Goal: Task Accomplishment & Management: Use online tool/utility

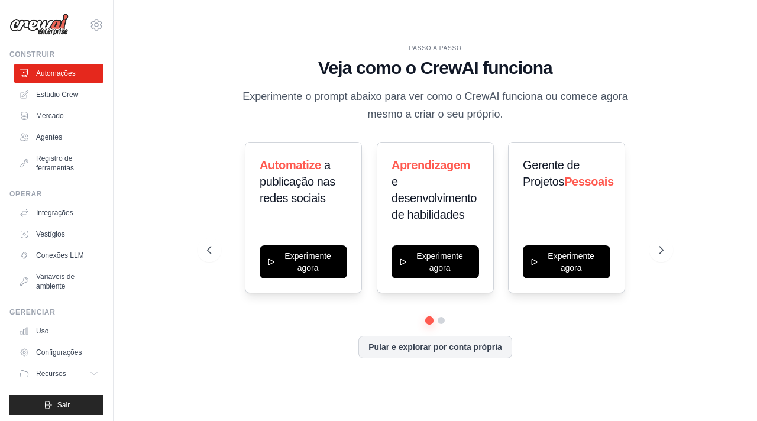
click at [725, 133] on div "PASSO A PASSO Veja como o CrewAI funciona Experimente o prompt abaixo para ver …" at bounding box center [436, 211] width 606 height 398
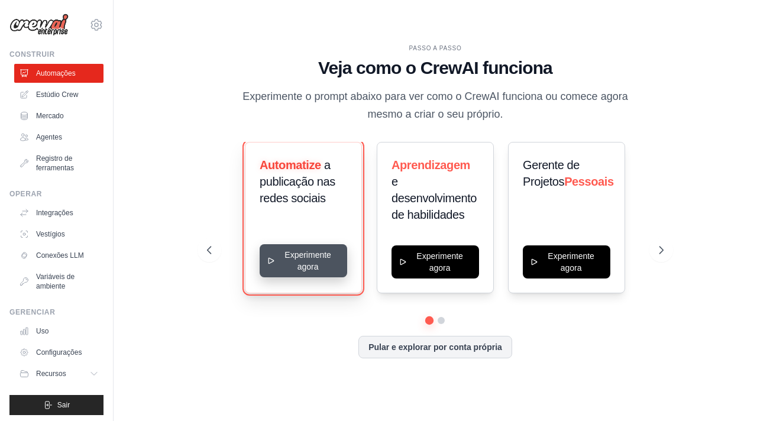
click at [293, 249] on button "Experimente agora" at bounding box center [304, 260] width 88 height 33
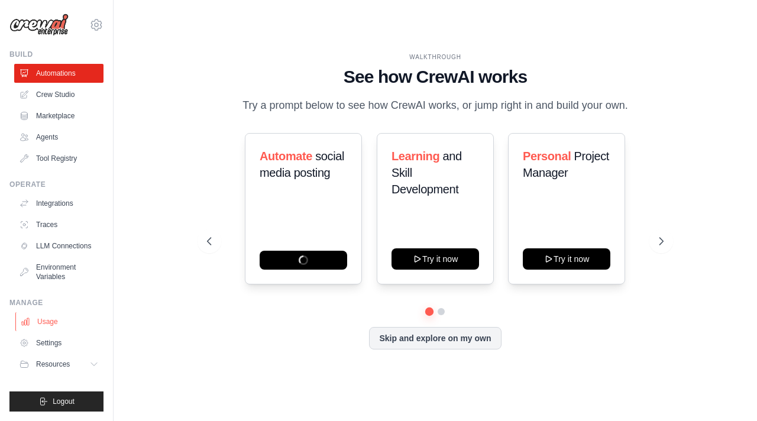
click at [49, 331] on link "Usage" at bounding box center [59, 321] width 89 height 19
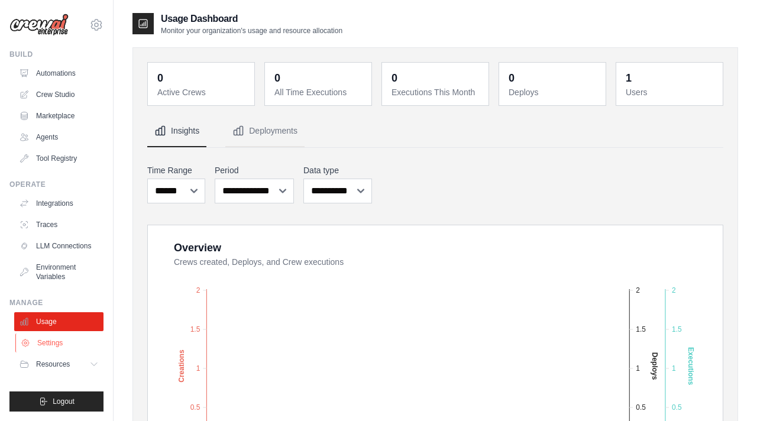
click at [49, 342] on link "Settings" at bounding box center [59, 343] width 89 height 19
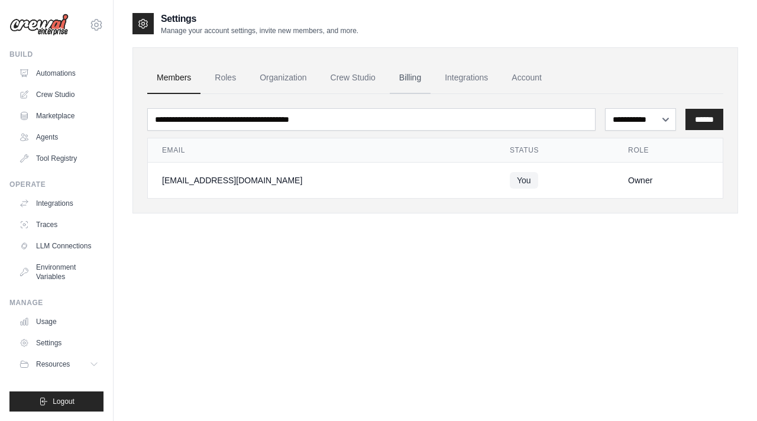
click at [415, 77] on link "Billing" at bounding box center [410, 78] width 41 height 32
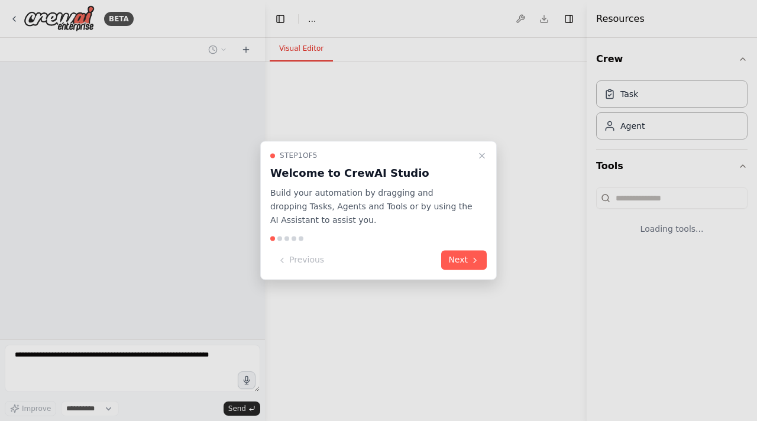
select select "****"
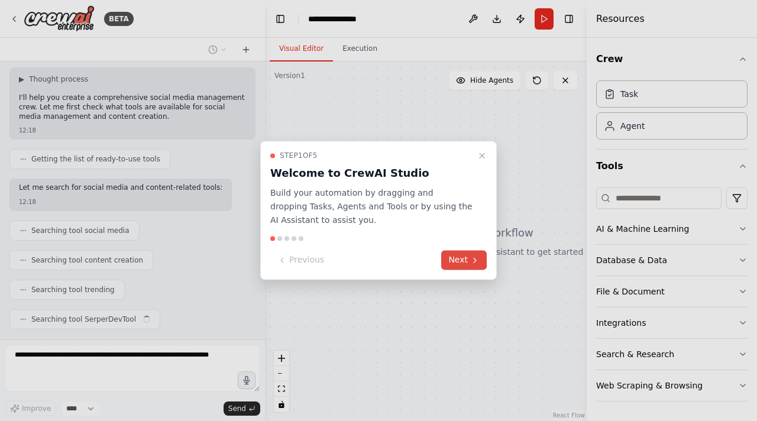
scroll to position [102, 0]
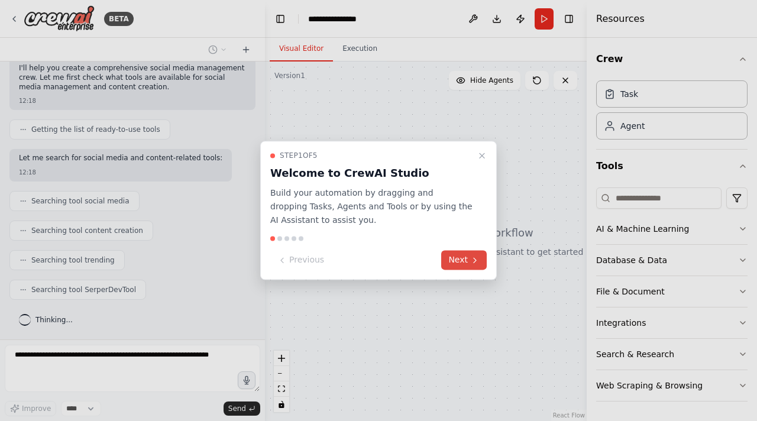
click at [468, 258] on button "Next" at bounding box center [464, 261] width 46 height 20
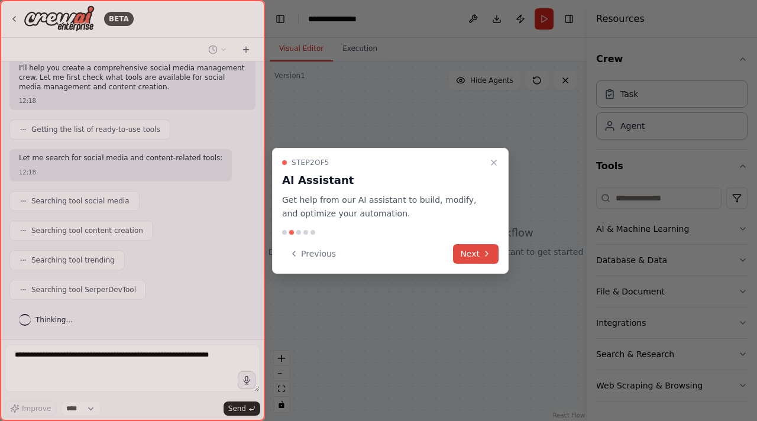
click at [473, 257] on button "Next" at bounding box center [476, 254] width 46 height 20
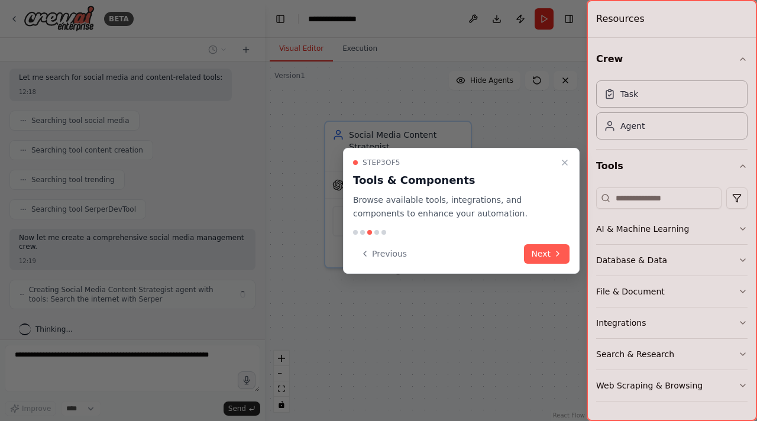
scroll to position [192, 0]
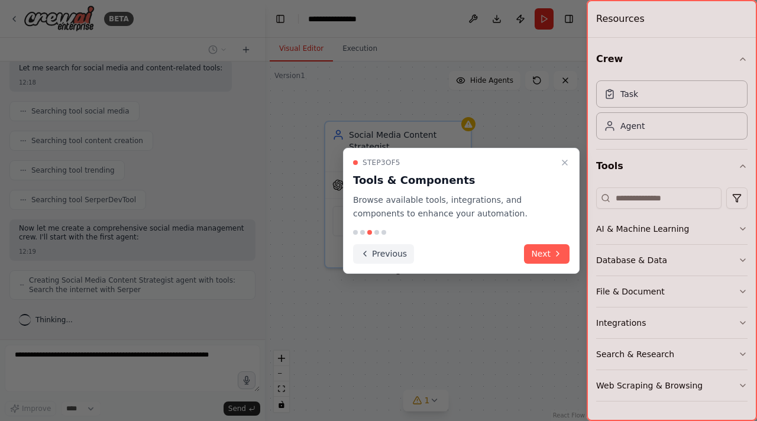
click at [374, 253] on button "Previous" at bounding box center [383, 254] width 61 height 20
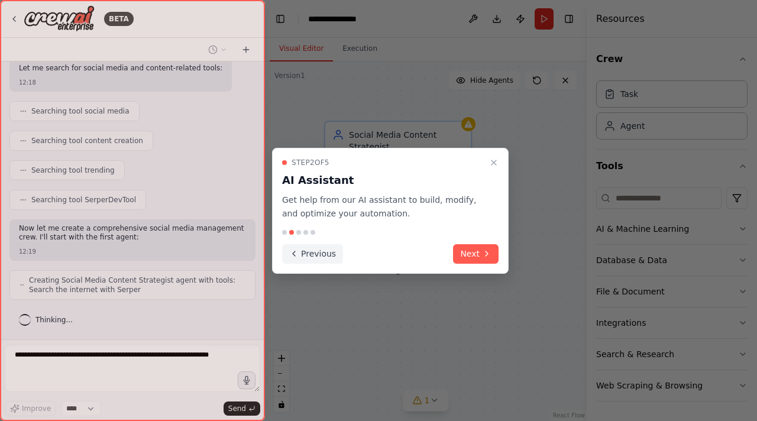
click at [321, 253] on button "Previous" at bounding box center [312, 254] width 61 height 20
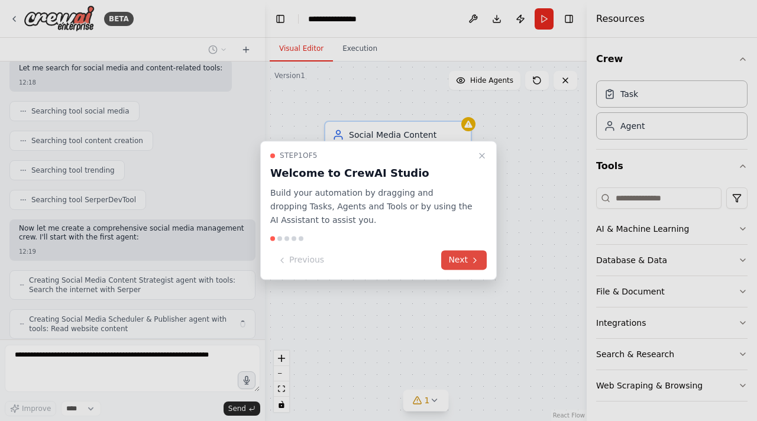
scroll to position [231, 0]
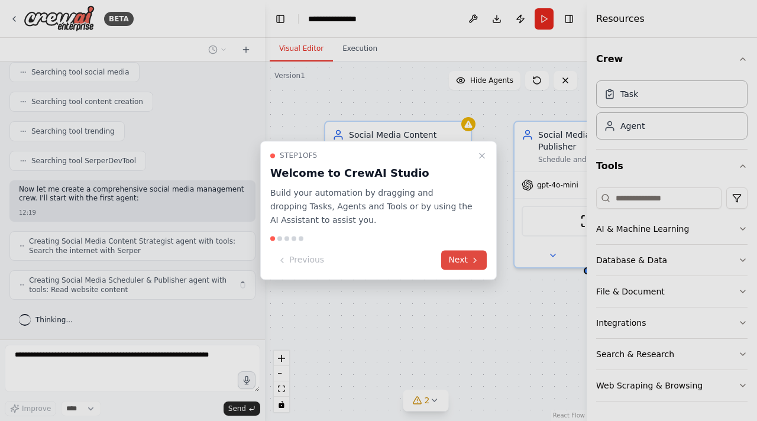
click at [467, 256] on button "Next" at bounding box center [464, 261] width 46 height 20
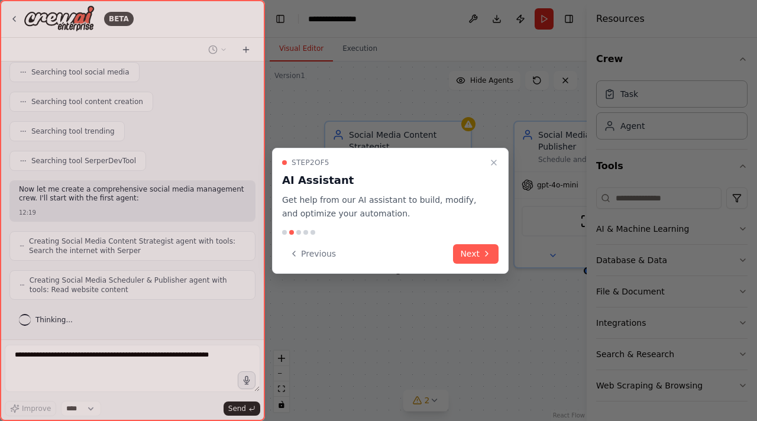
click at [467, 256] on button "Next" at bounding box center [476, 254] width 46 height 20
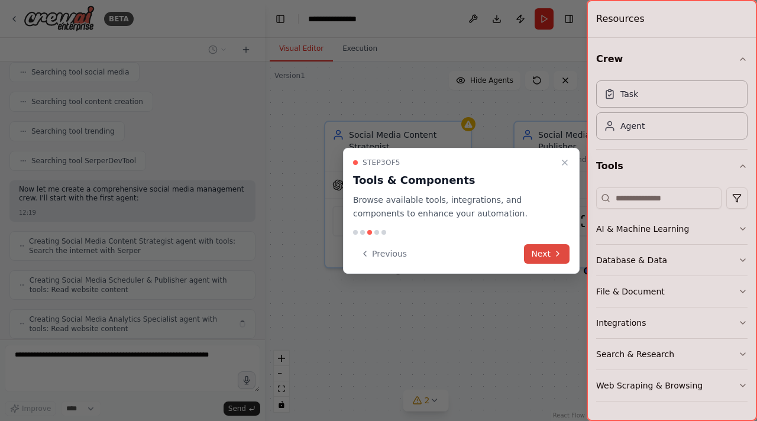
scroll to position [270, 0]
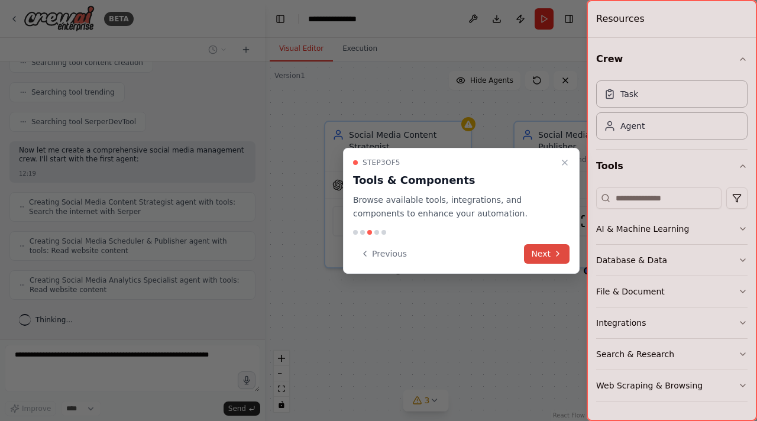
click at [550, 254] on button "Next" at bounding box center [547, 254] width 46 height 20
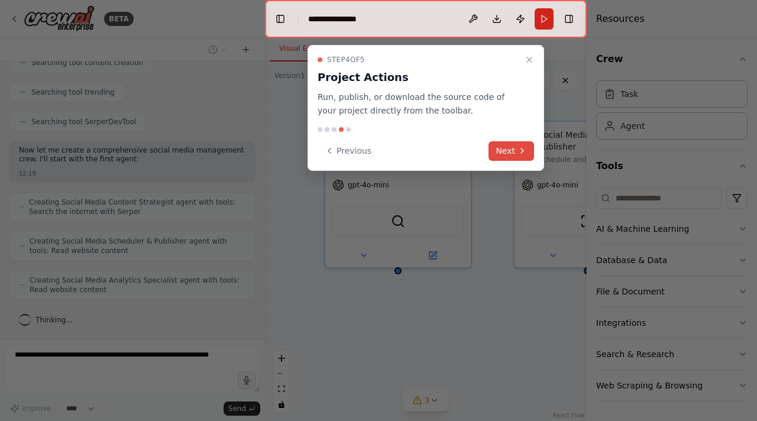
click at [498, 150] on button "Next" at bounding box center [512, 151] width 46 height 20
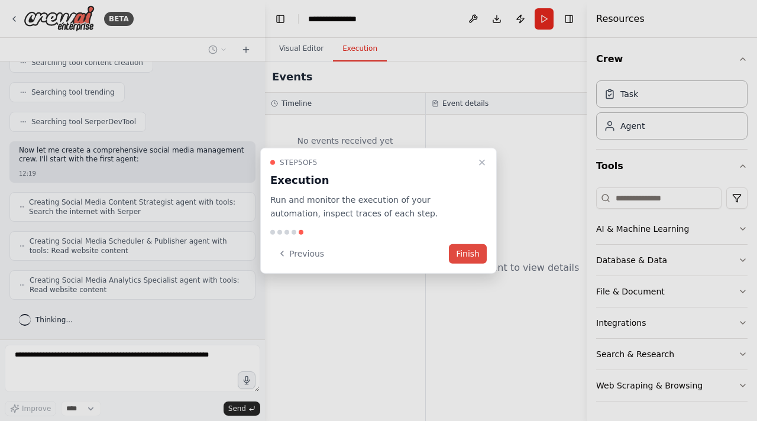
click at [473, 251] on button "Finish" at bounding box center [468, 254] width 38 height 20
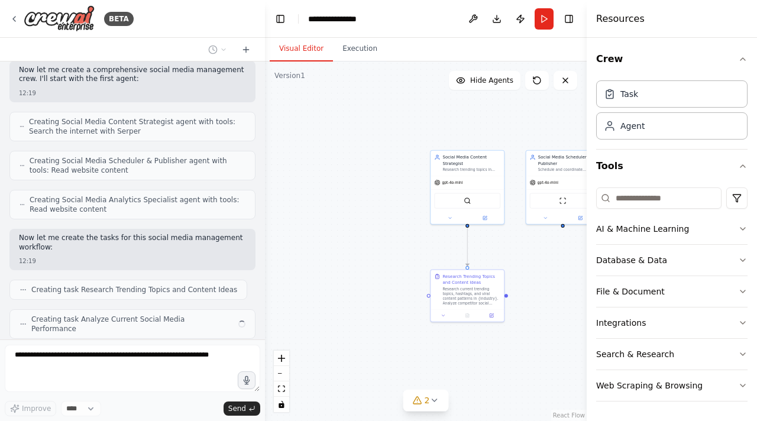
scroll to position [380, 0]
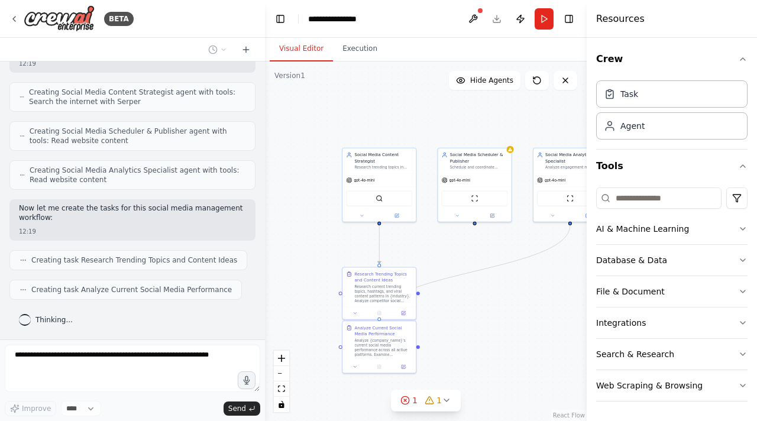
drag, startPoint x: 376, startPoint y: 193, endPoint x: 278, endPoint y: 195, distance: 98.2
click at [278, 195] on div ".deletable-edge-delete-btn { width: 20px; height: 20px; border: 0px solid #ffff…" at bounding box center [426, 242] width 322 height 360
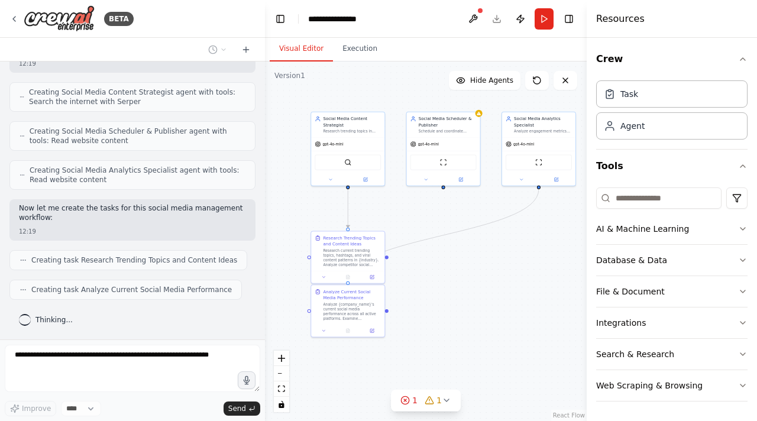
drag, startPoint x: 508, startPoint y: 251, endPoint x: 484, endPoint y: 209, distance: 48.2
click at [484, 210] on div ".deletable-edge-delete-btn { width: 20px; height: 20px; border: 0px solid #ffff…" at bounding box center [426, 242] width 322 height 360
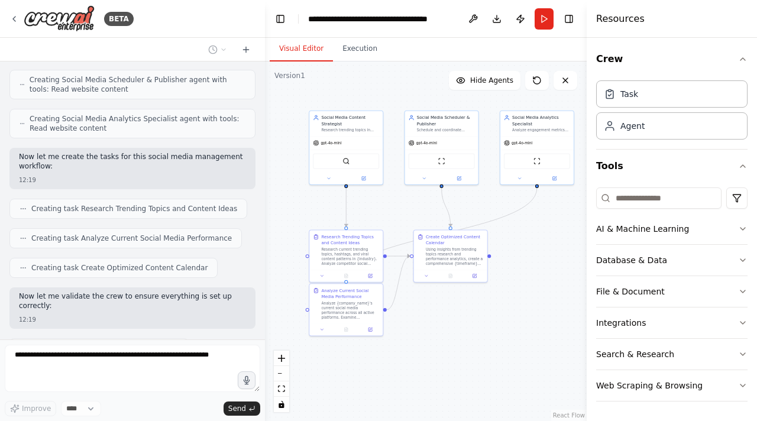
scroll to position [571, 0]
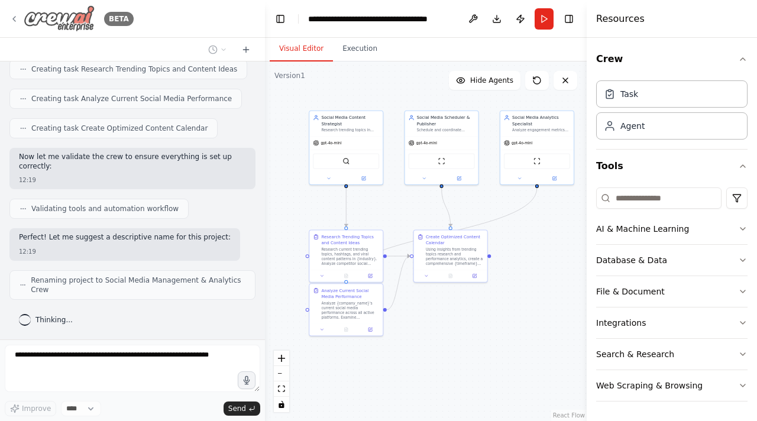
click at [14, 19] on icon at bounding box center [13, 18] width 9 height 9
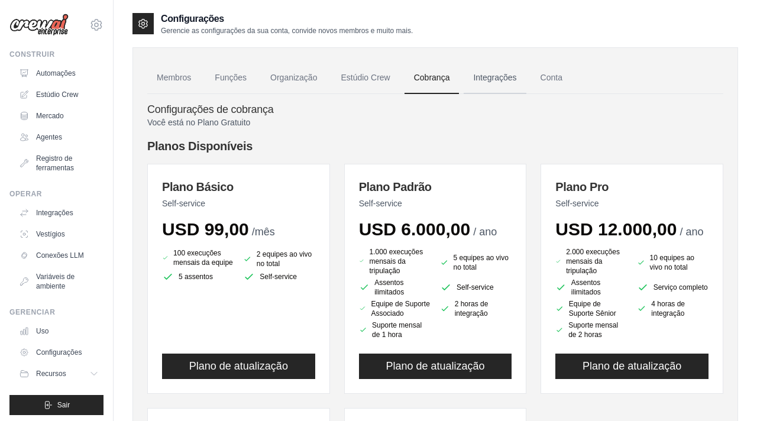
click at [497, 78] on font "Integrações" at bounding box center [494, 77] width 43 height 9
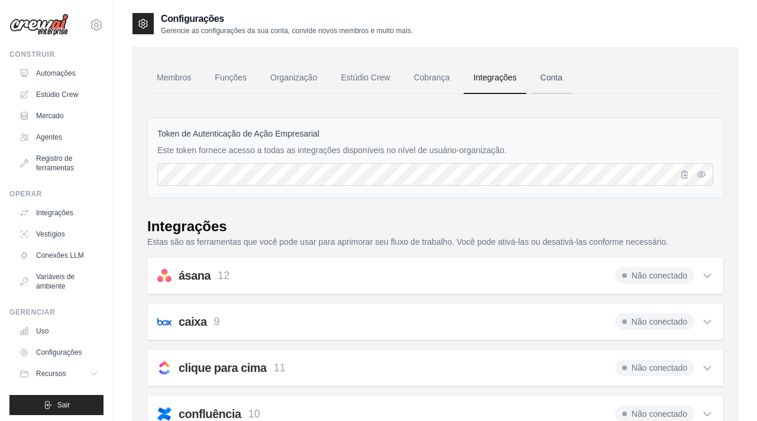
click at [557, 82] on font "Conta" at bounding box center [552, 77] width 22 height 9
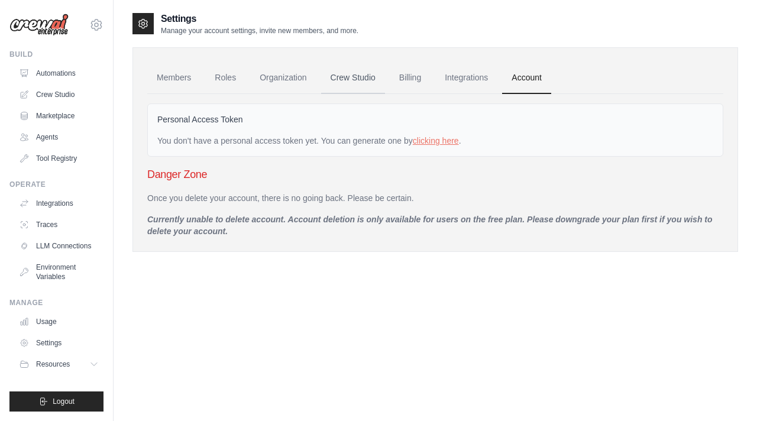
click at [368, 79] on link "Crew Studio" at bounding box center [353, 78] width 64 height 32
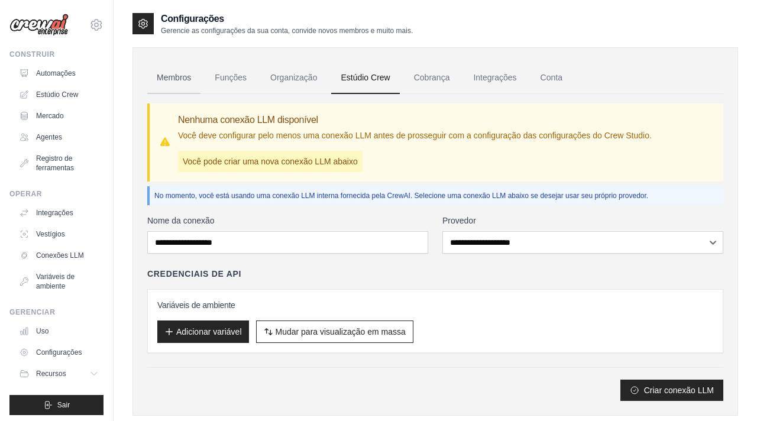
click at [176, 77] on font "Membros" at bounding box center [174, 77] width 34 height 9
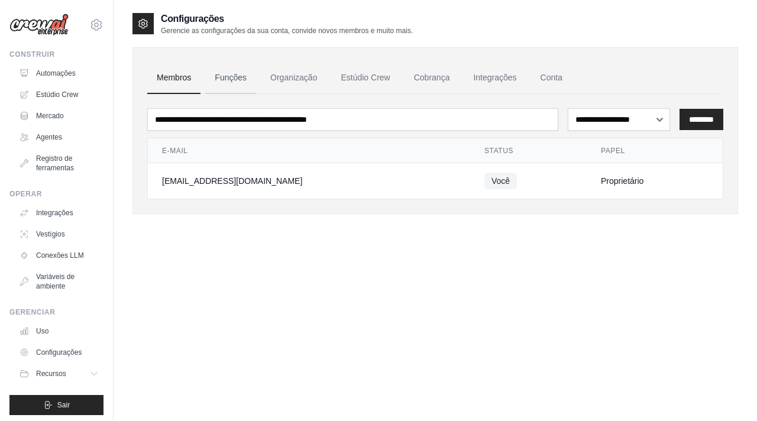
click at [221, 73] on font "Funções" at bounding box center [231, 77] width 32 height 9
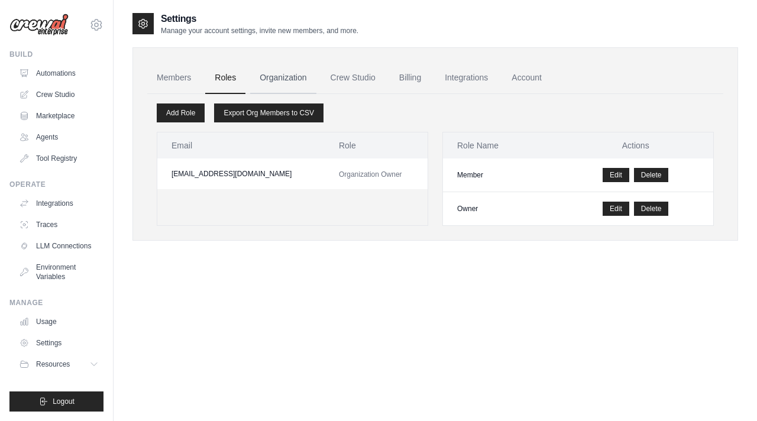
click at [302, 74] on link "Organization" at bounding box center [283, 78] width 66 height 32
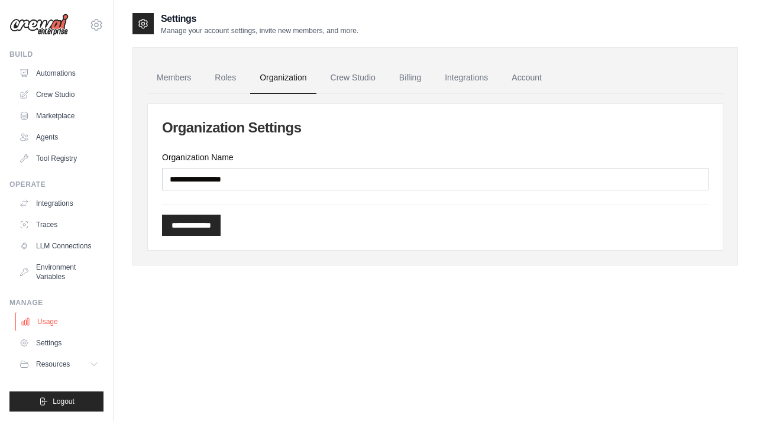
click at [38, 324] on link "Usage" at bounding box center [59, 321] width 89 height 19
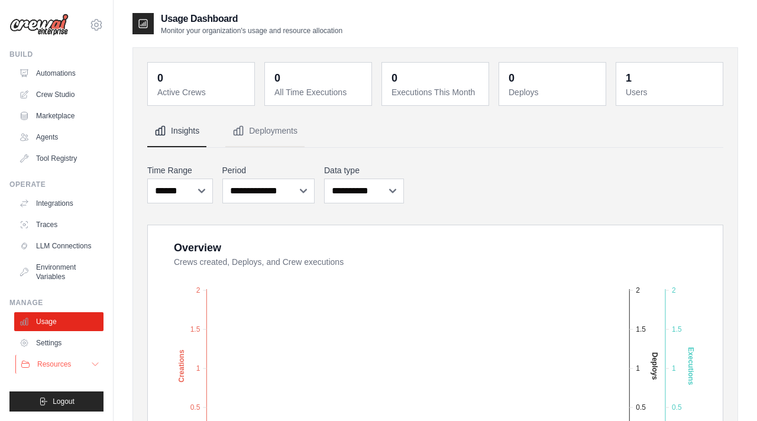
click at [50, 358] on button "Resources" at bounding box center [59, 364] width 89 height 19
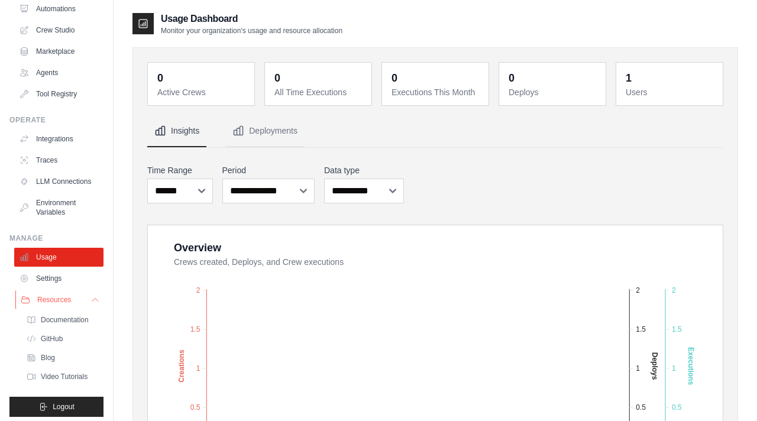
scroll to position [65, 0]
click at [68, 301] on span "Resources" at bounding box center [54, 299] width 34 height 9
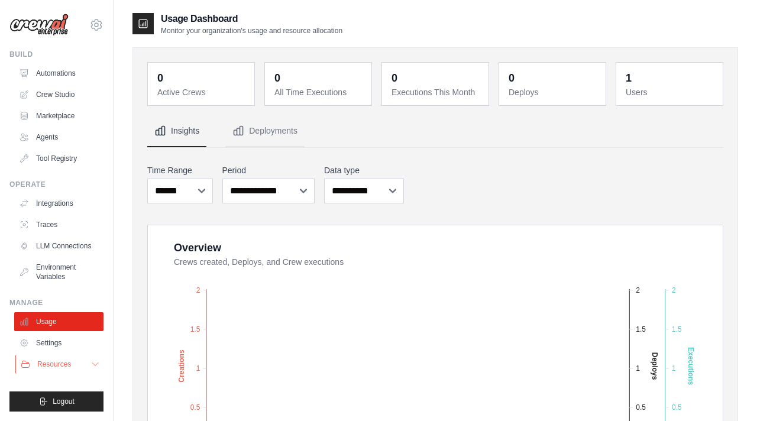
scroll to position [0, 0]
click at [31, 16] on img at bounding box center [38, 25] width 59 height 22
click at [34, 25] on img at bounding box center [38, 25] width 59 height 22
click at [98, 22] on icon at bounding box center [96, 25] width 14 height 14
click at [78, 78] on link "Settings" at bounding box center [96, 79] width 104 height 21
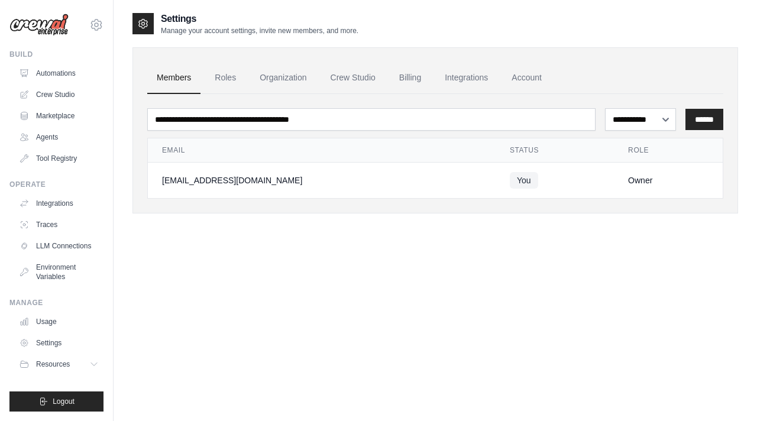
click at [147, 24] on icon at bounding box center [143, 24] width 12 height 12
click at [644, 114] on select "**********" at bounding box center [641, 119] width 72 height 22
click at [53, 144] on link "Agents" at bounding box center [59, 137] width 89 height 19
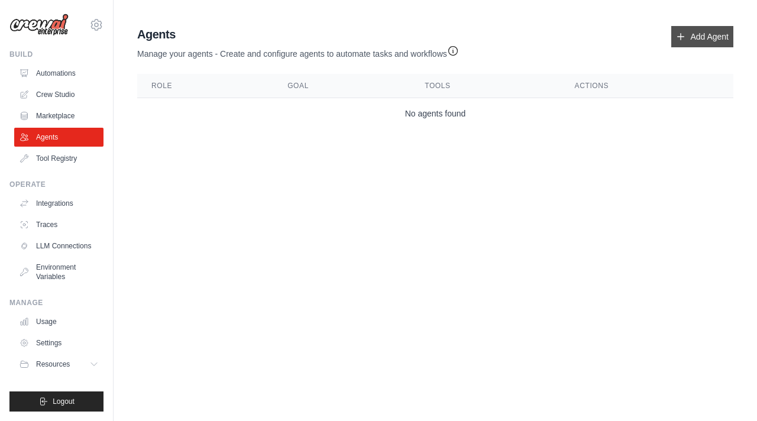
click at [710, 36] on link "Add Agent" at bounding box center [702, 36] width 62 height 21
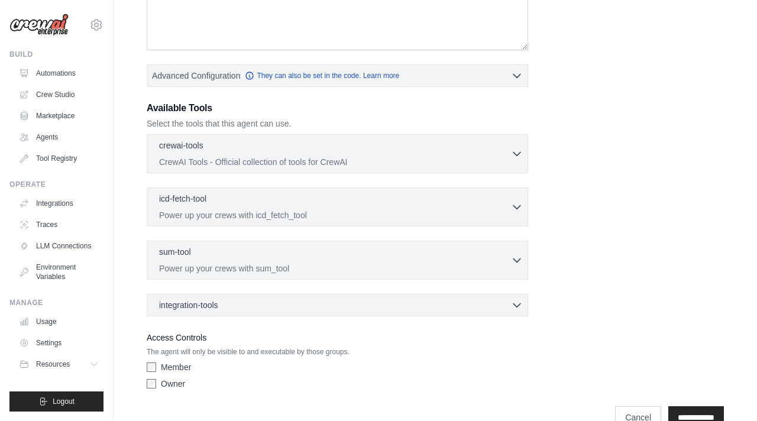
scroll to position [267, 0]
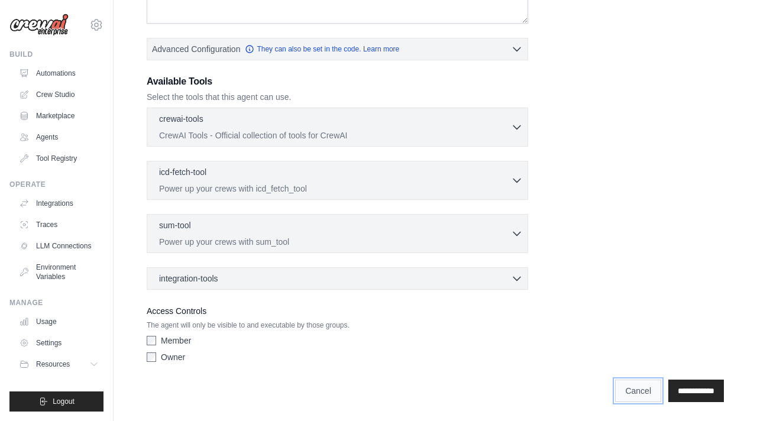
click at [619, 393] on link "Cancel" at bounding box center [638, 391] width 46 height 22
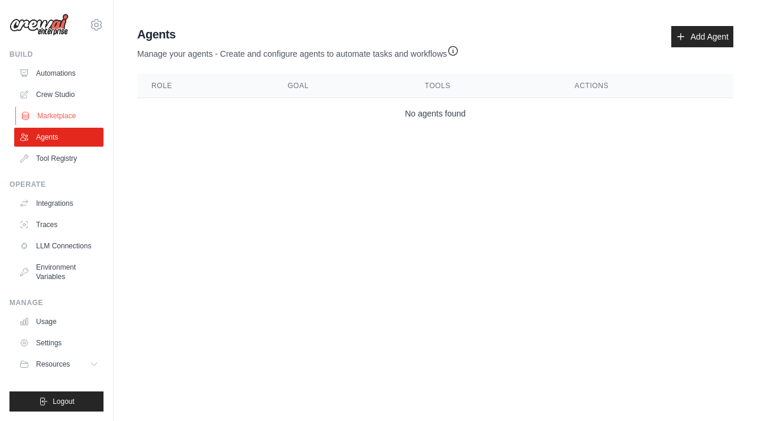
click at [54, 115] on link "Marketplace" at bounding box center [59, 115] width 89 height 19
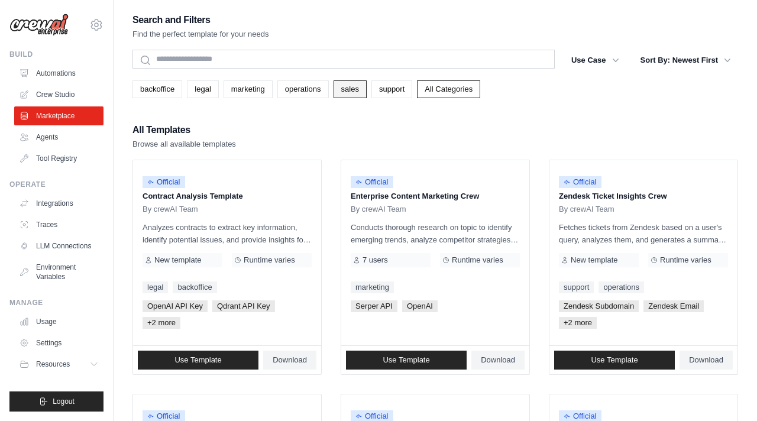
click at [357, 94] on link "sales" at bounding box center [350, 89] width 33 height 18
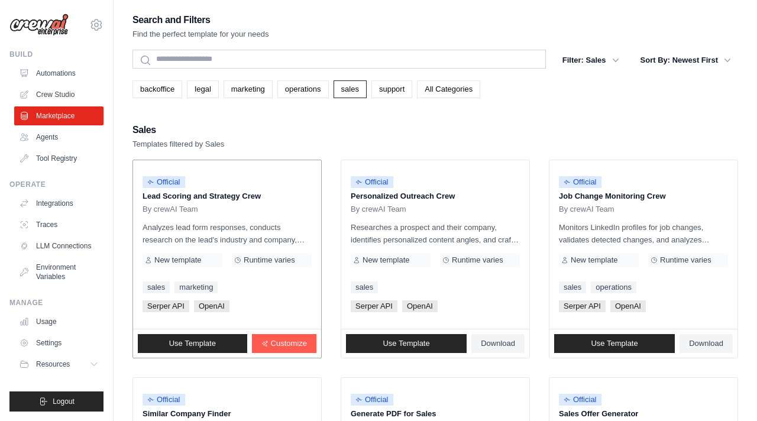
click at [216, 228] on p "Analyzes lead form responses, conducts research on the lead's industry and comp…" at bounding box center [227, 233] width 169 height 25
click at [267, 347] on link "Customize" at bounding box center [284, 343] width 64 height 19
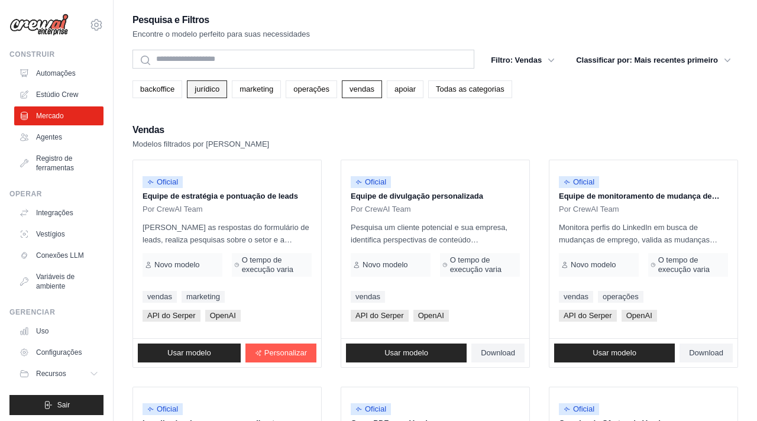
click at [221, 93] on link "jurídico" at bounding box center [207, 89] width 40 height 18
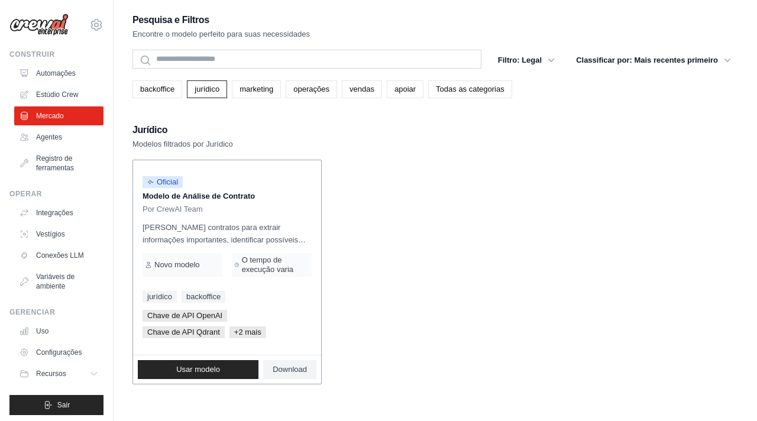
click at [257, 236] on font "Analisa contratos para extrair informações importantes, identificar possíveis p…" at bounding box center [224, 252] width 163 height 59
click at [54, 134] on font "Agentes" at bounding box center [50, 137] width 26 height 8
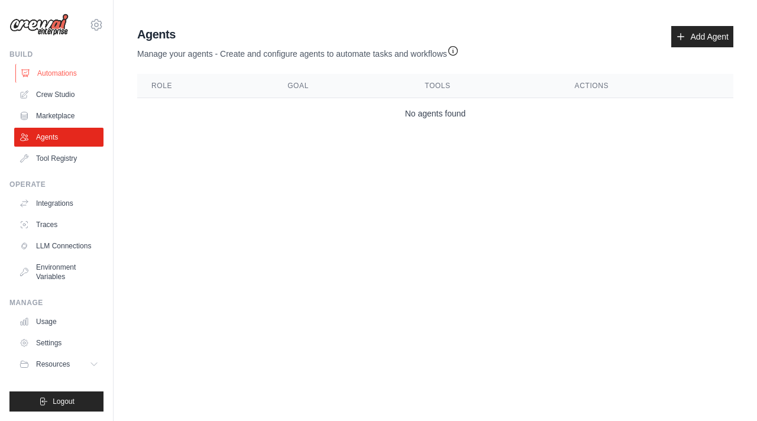
click at [63, 73] on link "Automations" at bounding box center [59, 73] width 89 height 19
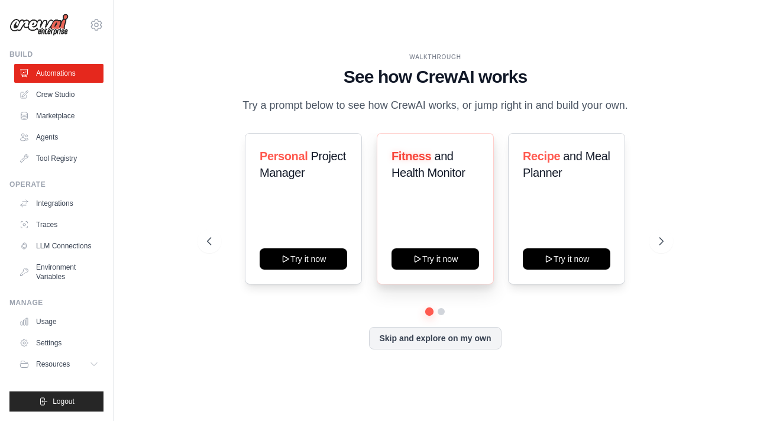
click at [419, 168] on span "and Health Monitor" at bounding box center [428, 165] width 73 height 30
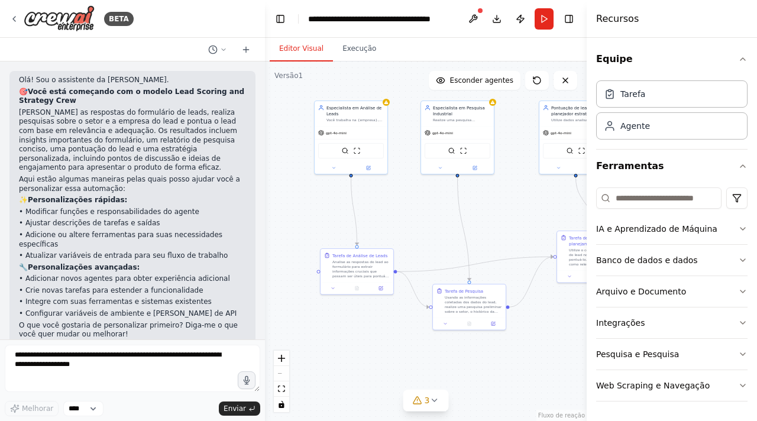
drag, startPoint x: 458, startPoint y: 274, endPoint x: 416, endPoint y: 189, distance: 94.7
click at [416, 189] on div ".deletable-edge-delete-btn { width: 20px; height: 20px; border: 0px solid #ffff…" at bounding box center [426, 242] width 322 height 360
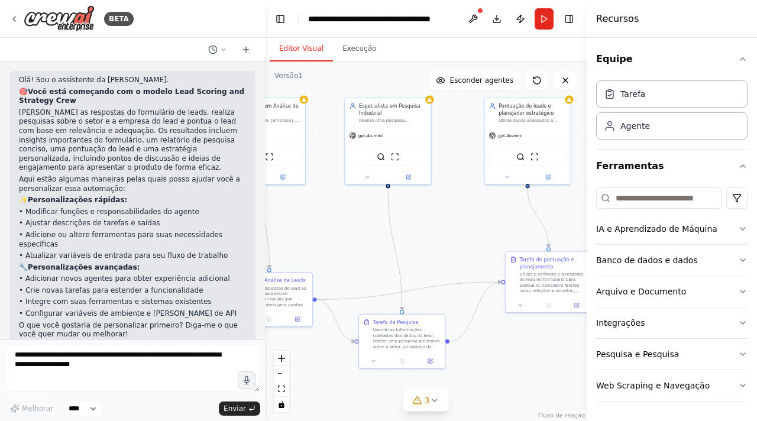
drag, startPoint x: 431, startPoint y: 206, endPoint x: 353, endPoint y: 219, distance: 78.6
click at [353, 219] on div ".deletable-edge-delete-btn { width: 20px; height: 20px; border: 0px solid #ffff…" at bounding box center [426, 242] width 322 height 360
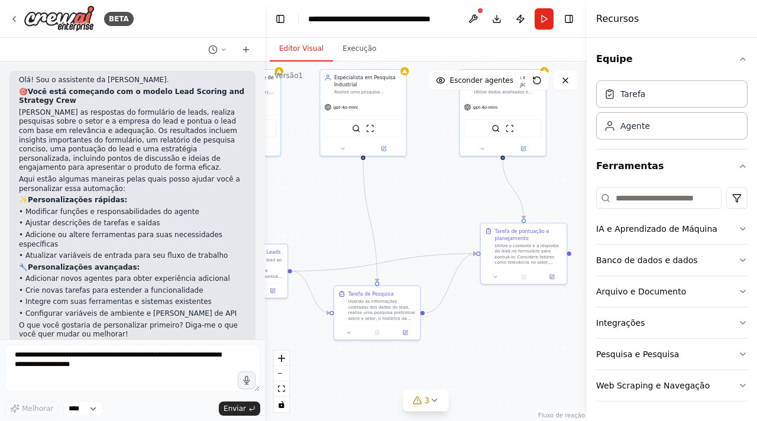
drag, startPoint x: 439, startPoint y: 209, endPoint x: 415, endPoint y: 180, distance: 37.0
click at [415, 180] on div ".deletable-edge-delete-btn { width: 20px; height: 20px; border: 0px solid #ffff…" at bounding box center [426, 242] width 322 height 360
click at [14, 15] on icon at bounding box center [13, 18] width 9 height 9
